Goal: Navigation & Orientation: Find specific page/section

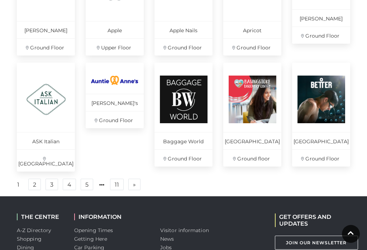
scroll to position [495, 0]
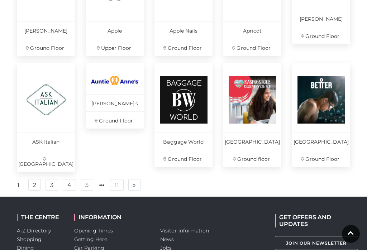
click at [37, 185] on link "2" at bounding box center [34, 184] width 13 height 11
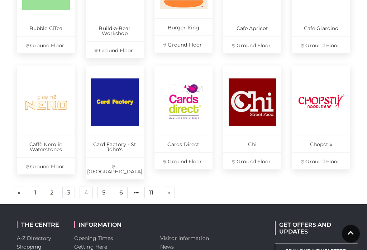
scroll to position [502, 0]
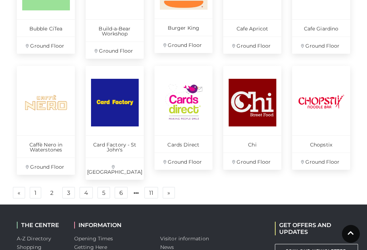
click at [70, 187] on link "3" at bounding box center [68, 192] width 13 height 11
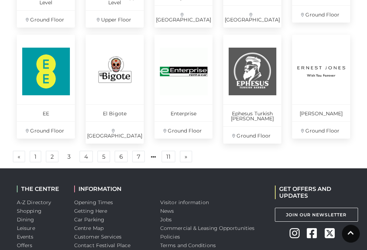
scroll to position [533, 0]
click at [89, 154] on link "4" at bounding box center [86, 156] width 13 height 11
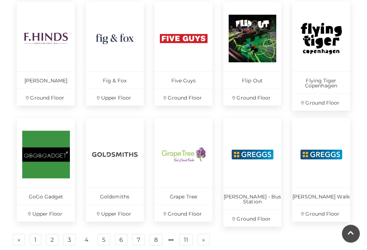
scroll to position [448, 0]
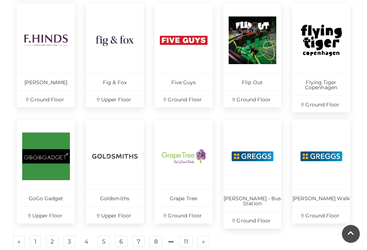
click at [324, 34] on img at bounding box center [321, 40] width 48 height 48
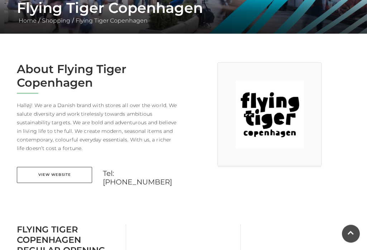
scroll to position [146, 0]
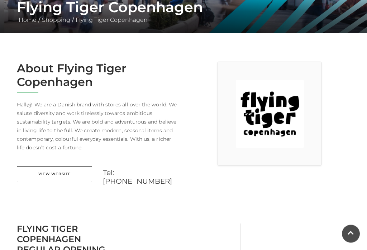
click at [70, 174] on link "View Website" at bounding box center [54, 175] width 75 height 16
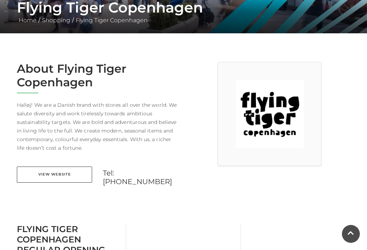
scroll to position [46, 0]
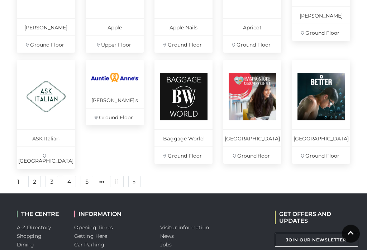
scroll to position [498, 0]
click at [68, 185] on link "4" at bounding box center [69, 181] width 13 height 11
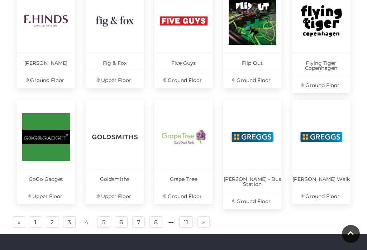
click at [101, 216] on link "5" at bounding box center [103, 221] width 13 height 11
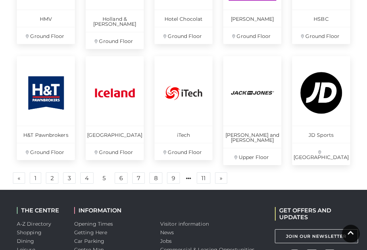
scroll to position [516, 0]
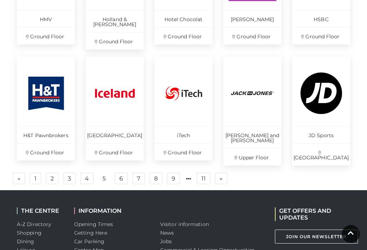
click at [121, 173] on link "6" at bounding box center [121, 178] width 13 height 11
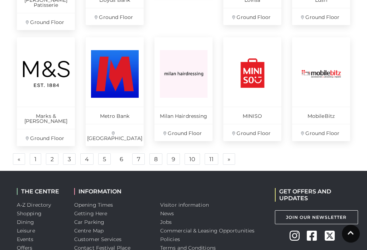
scroll to position [536, 0]
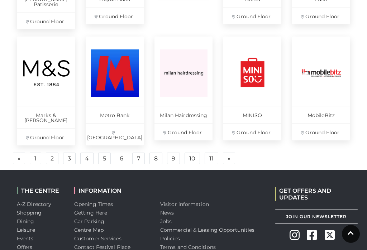
click at [138, 153] on link "7" at bounding box center [138, 158] width 13 height 11
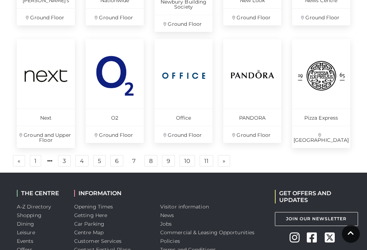
scroll to position [528, 0]
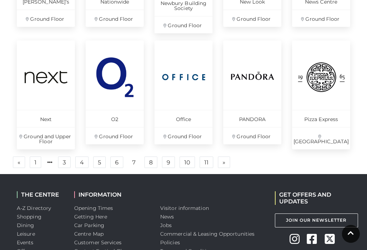
click at [151, 166] on link "8" at bounding box center [150, 162] width 13 height 11
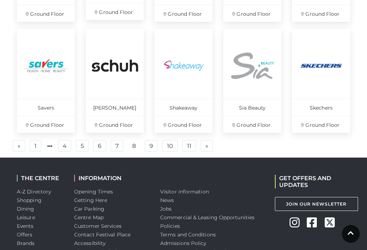
scroll to position [444, 0]
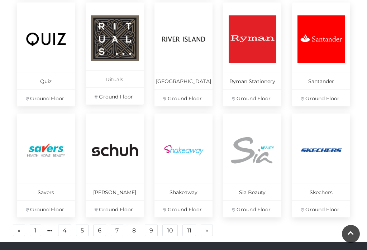
click at [49, 155] on img at bounding box center [46, 150] width 48 height 48
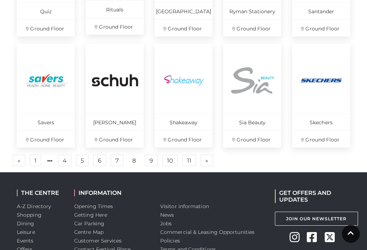
scroll to position [513, 0]
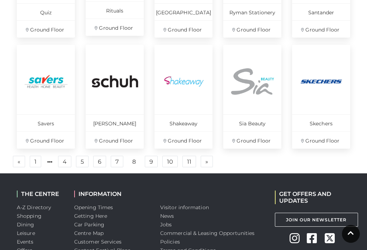
click at [153, 162] on link "9" at bounding box center [151, 161] width 13 height 11
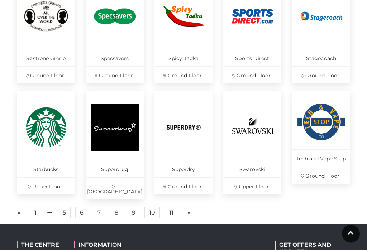
scroll to position [478, 0]
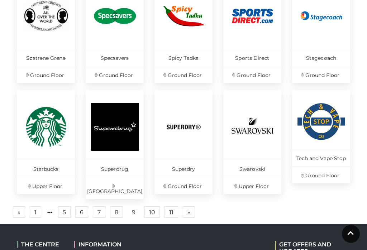
click at [155, 206] on link "10" at bounding box center [151, 211] width 15 height 11
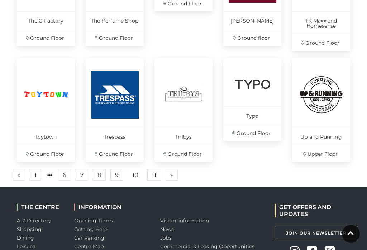
scroll to position [509, 0]
click at [156, 173] on link "11" at bounding box center [154, 174] width 14 height 11
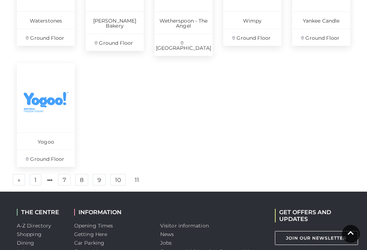
scroll to position [449, 0]
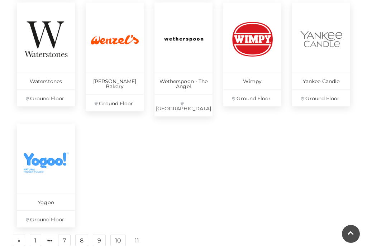
click at [120, 183] on div "Vision Express St John’s Square Vodafone Ground Floor Wagamama Festival Square …" at bounding box center [183, 69] width 344 height 366
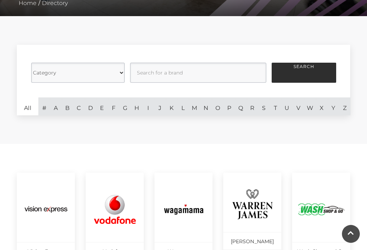
scroll to position [162, 0]
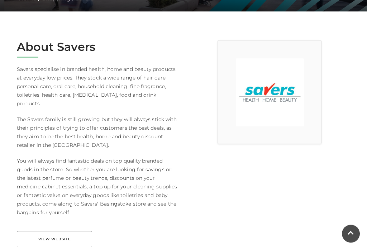
scroll to position [174, 0]
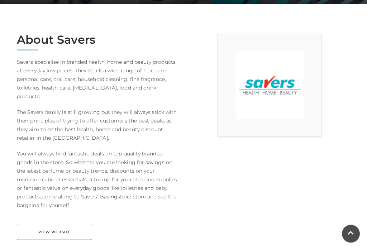
click at [59, 224] on link "View Website" at bounding box center [54, 232] width 75 height 16
